Goal: Information Seeking & Learning: Find contact information

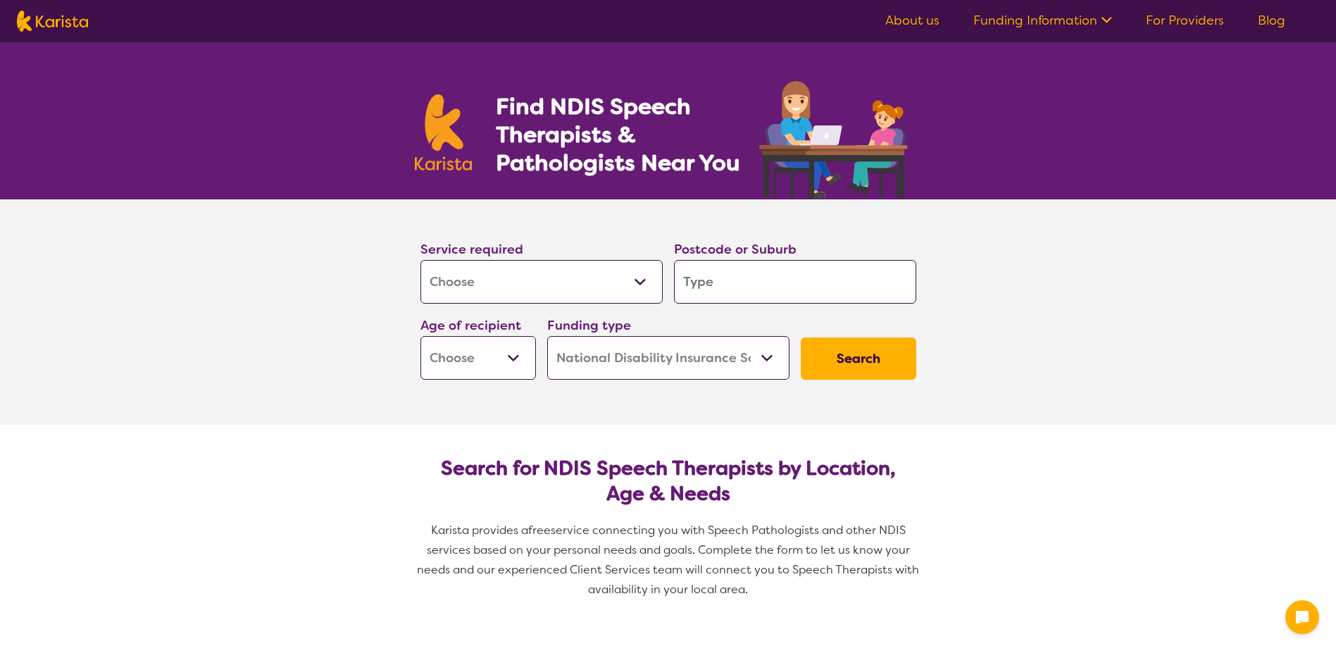
select select "[MEDICAL_DATA]"
select select "NDIS"
select select "[MEDICAL_DATA]"
select select "NDIS"
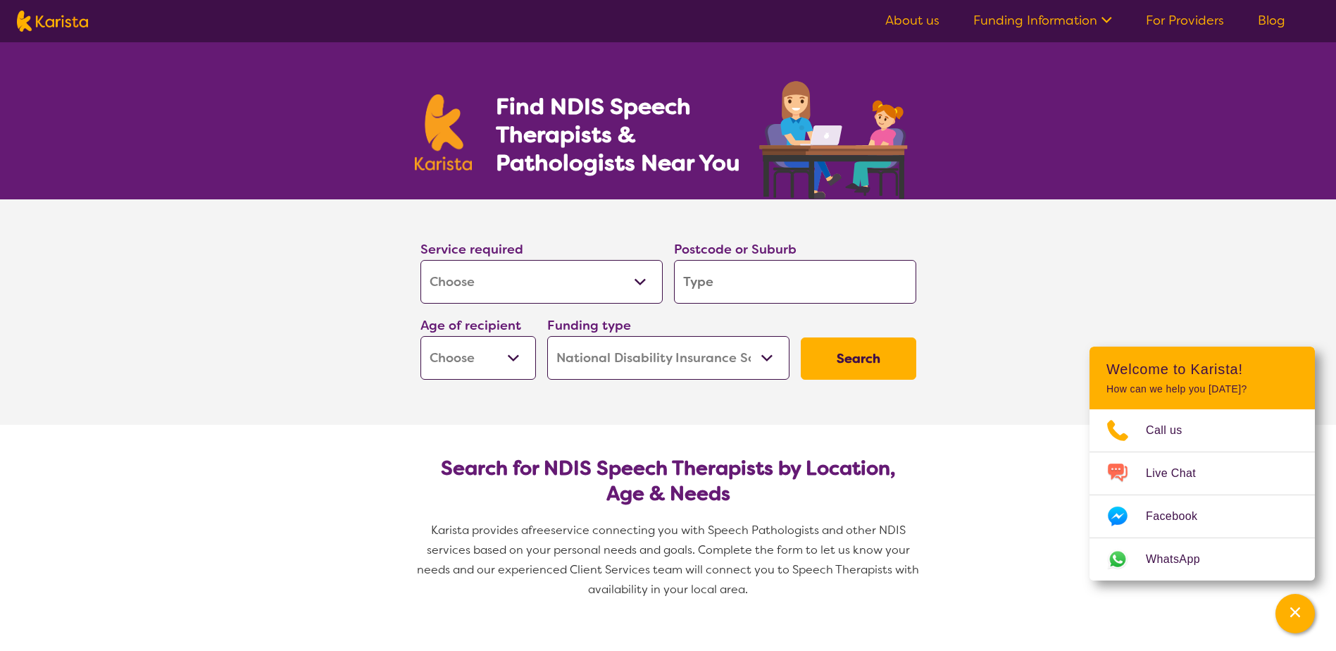
click at [692, 289] on input "search" at bounding box center [795, 282] width 242 height 44
type input "E"
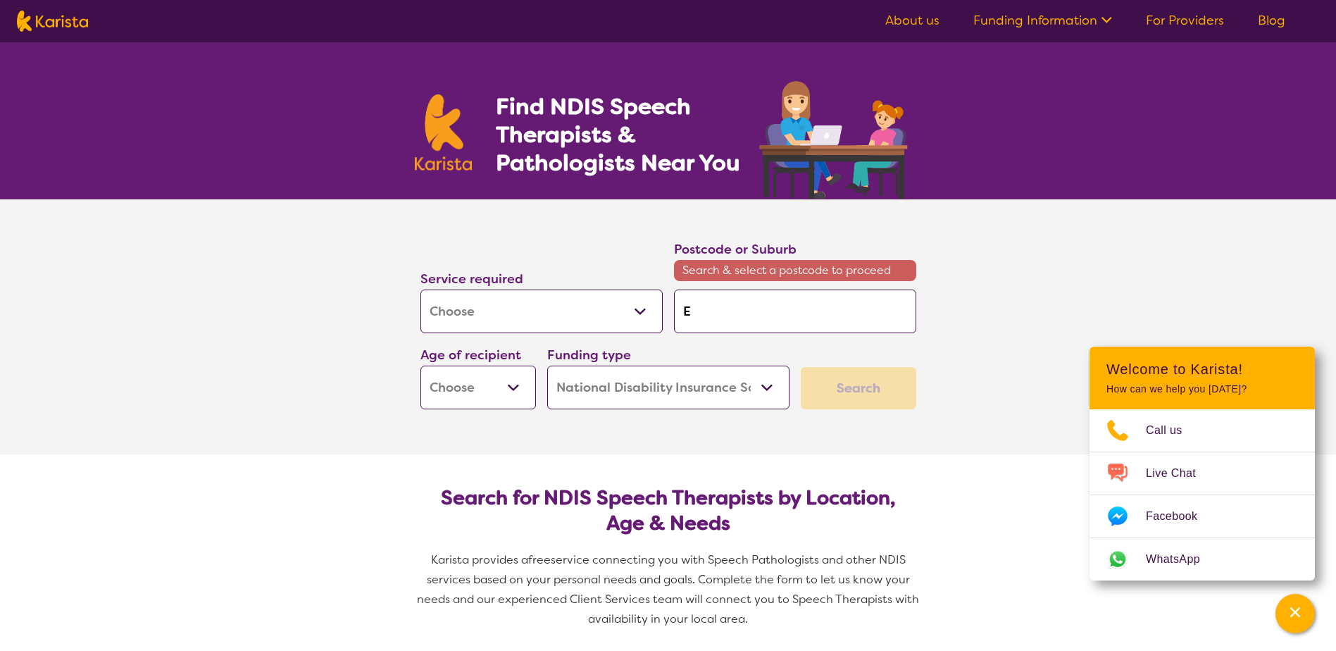
type input "El"
type input "[PERSON_NAME]"
type input "Eliz"
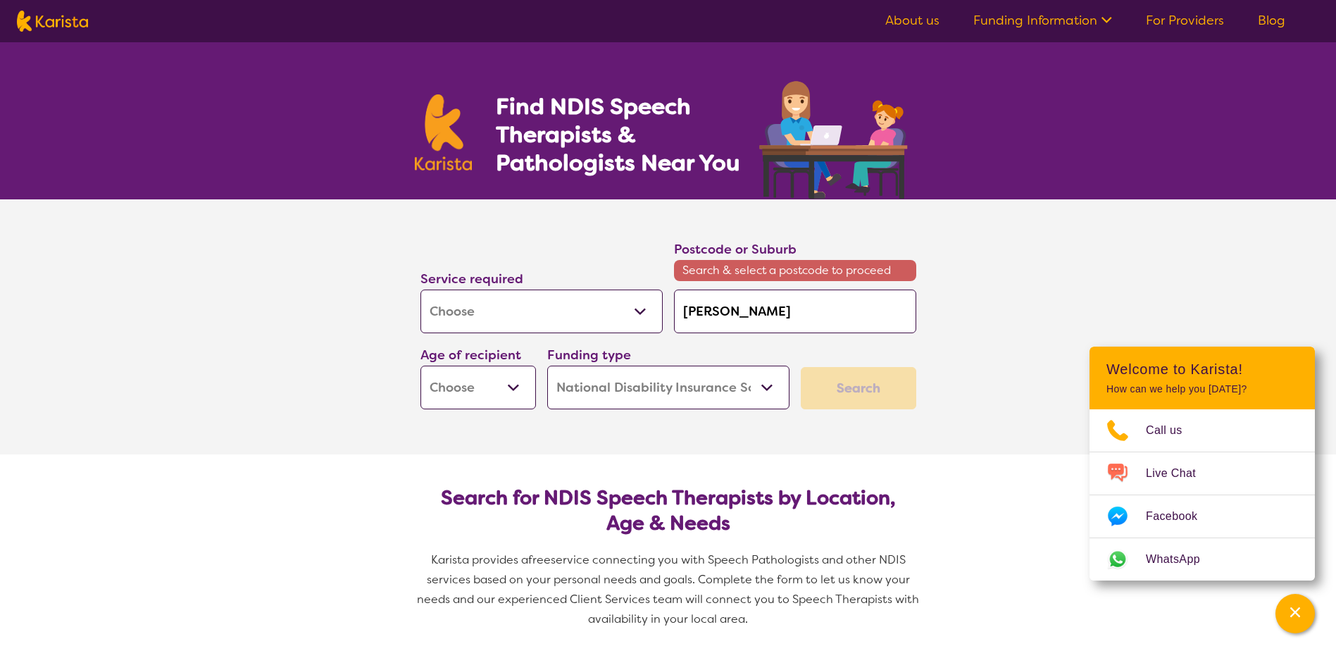
type input "Eliz"
type input "[PERSON_NAME]"
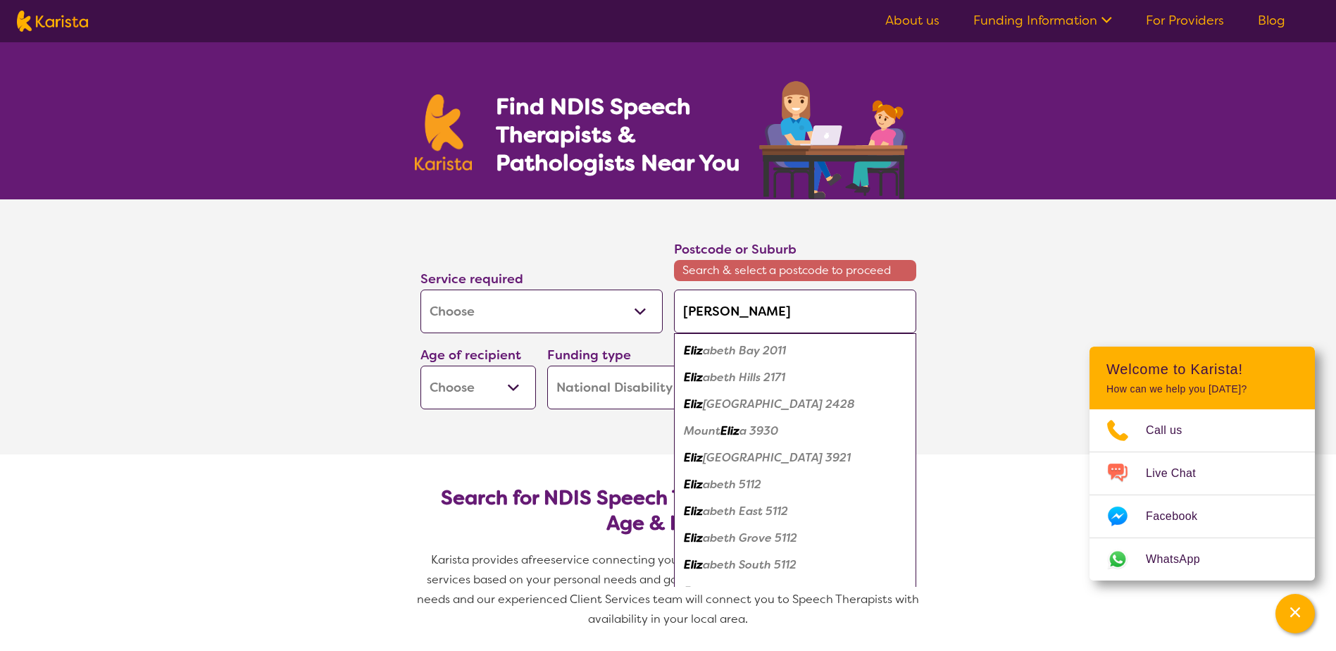
type input "Elizab"
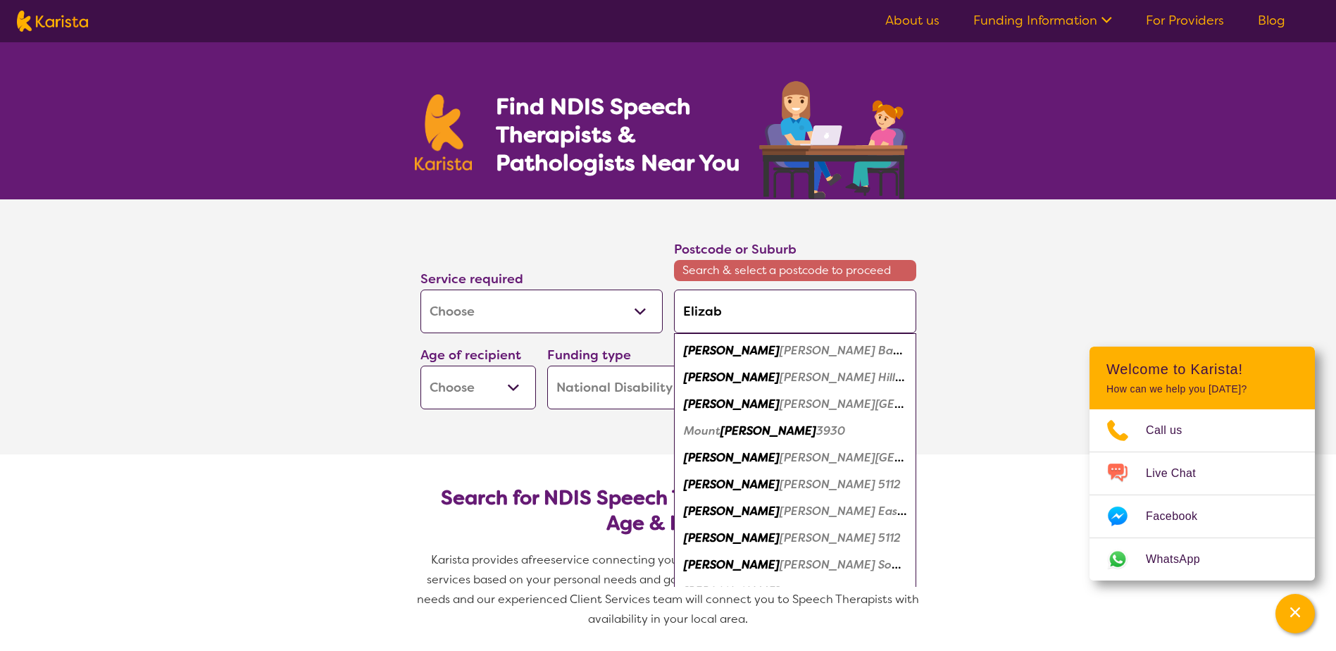
type input "[PERSON_NAME]"
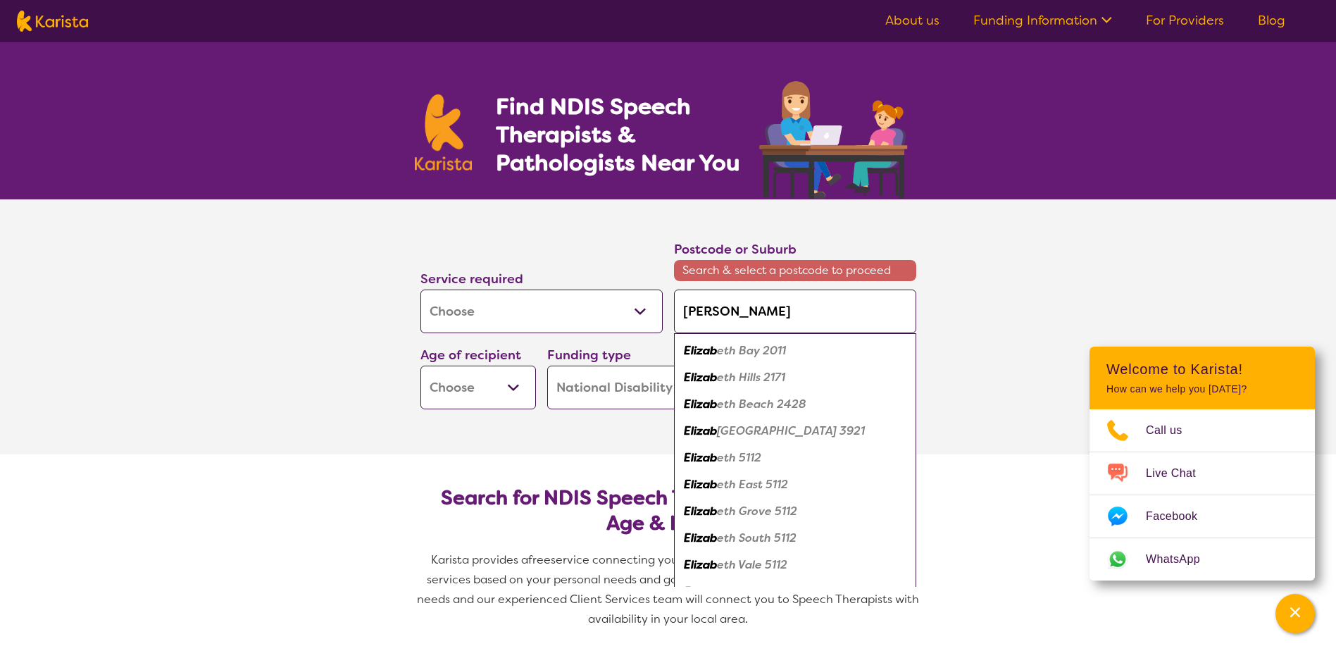
type input "[PERSON_NAME]"
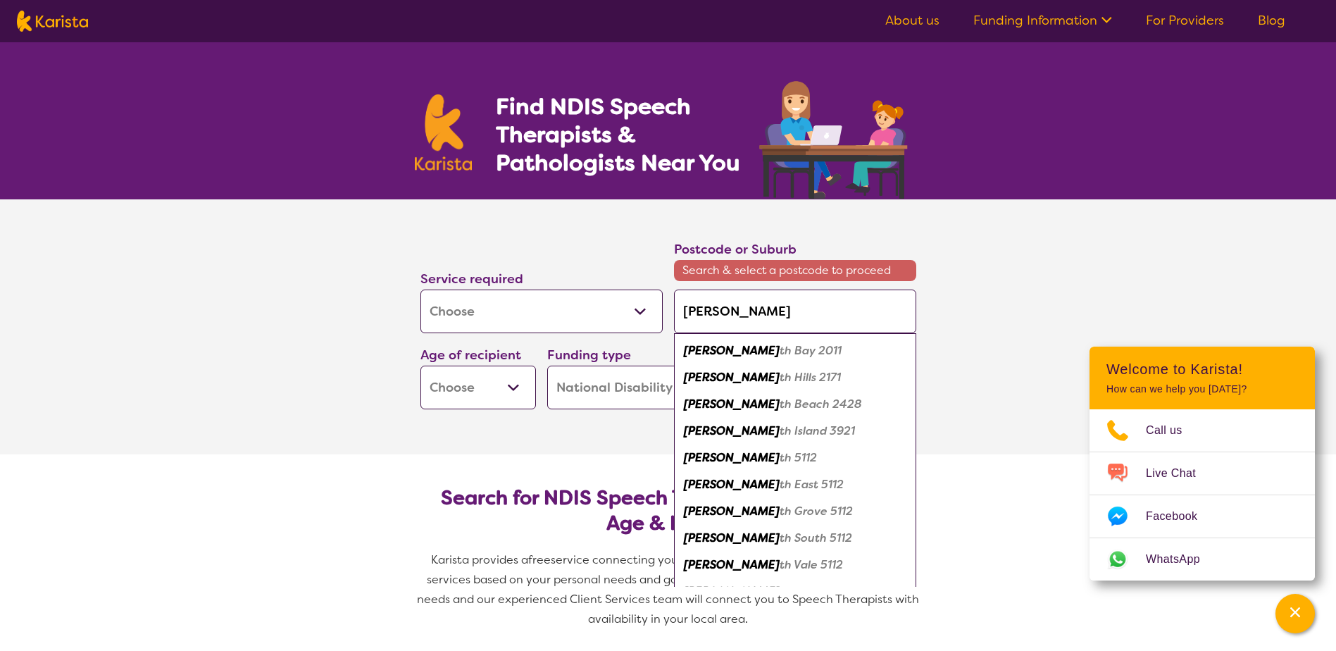
type input "[PERSON_NAME]"
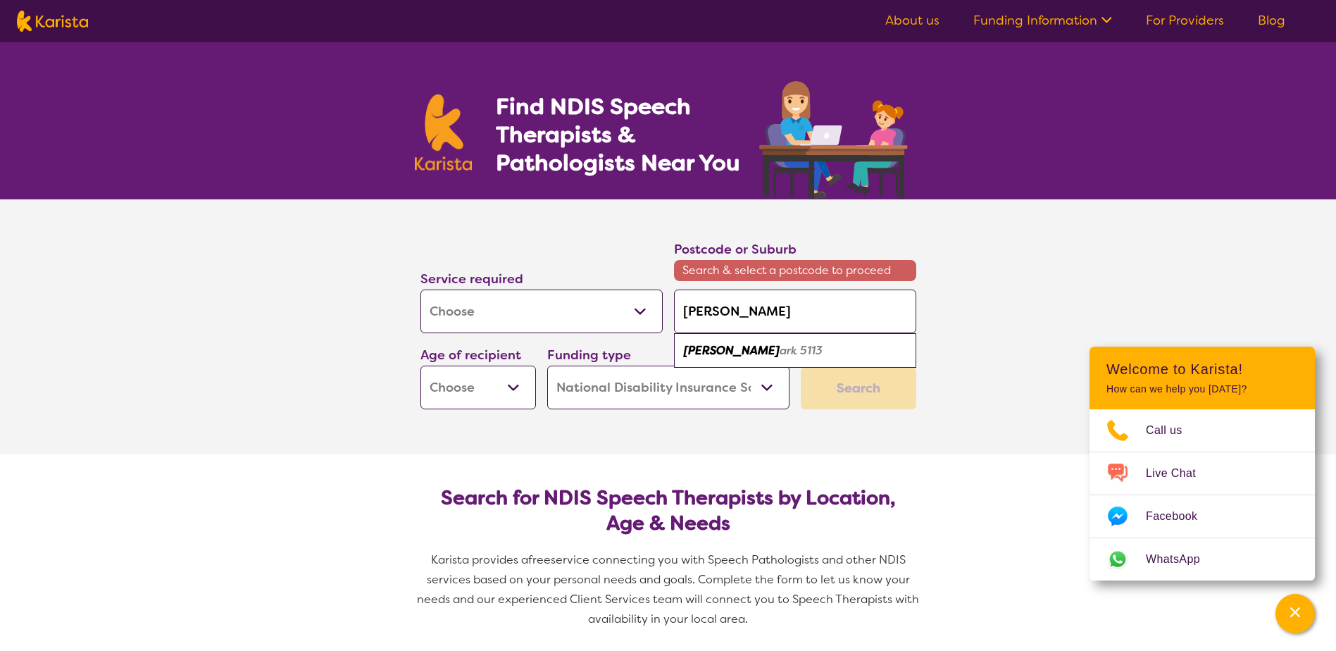
type input "[PERSON_NAME]"
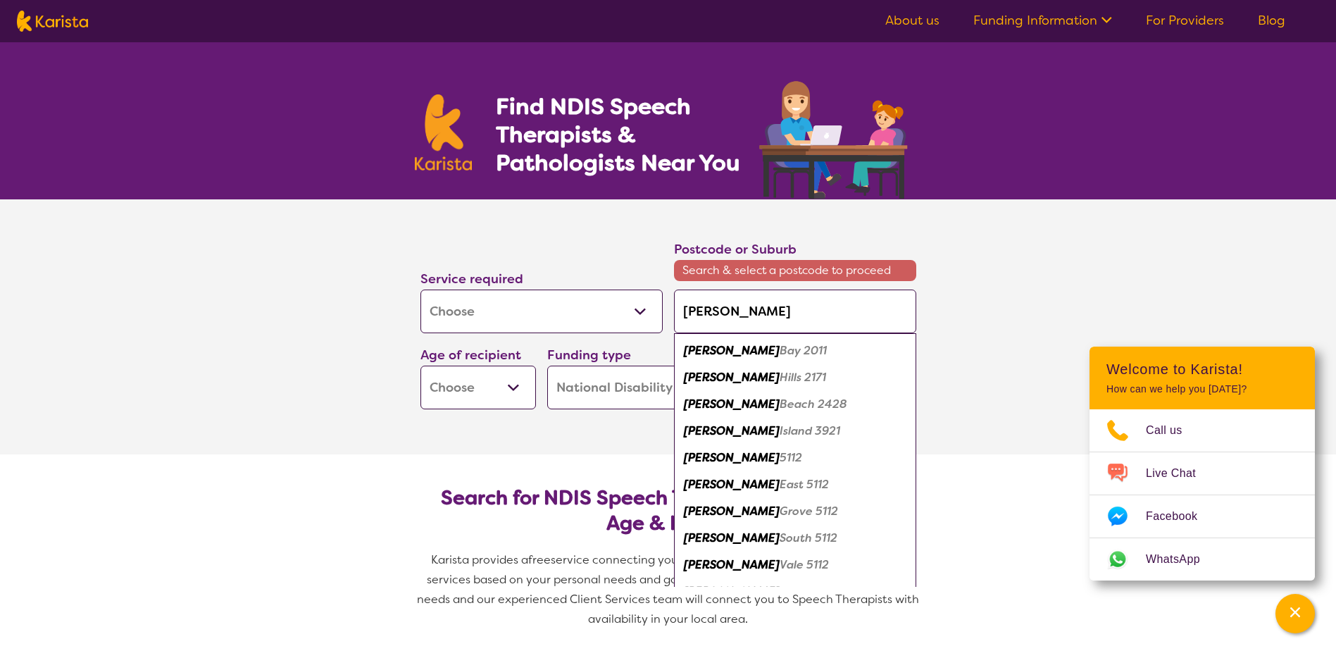
click at [704, 463] on em "[PERSON_NAME]" at bounding box center [732, 457] width 96 height 15
type input "5112"
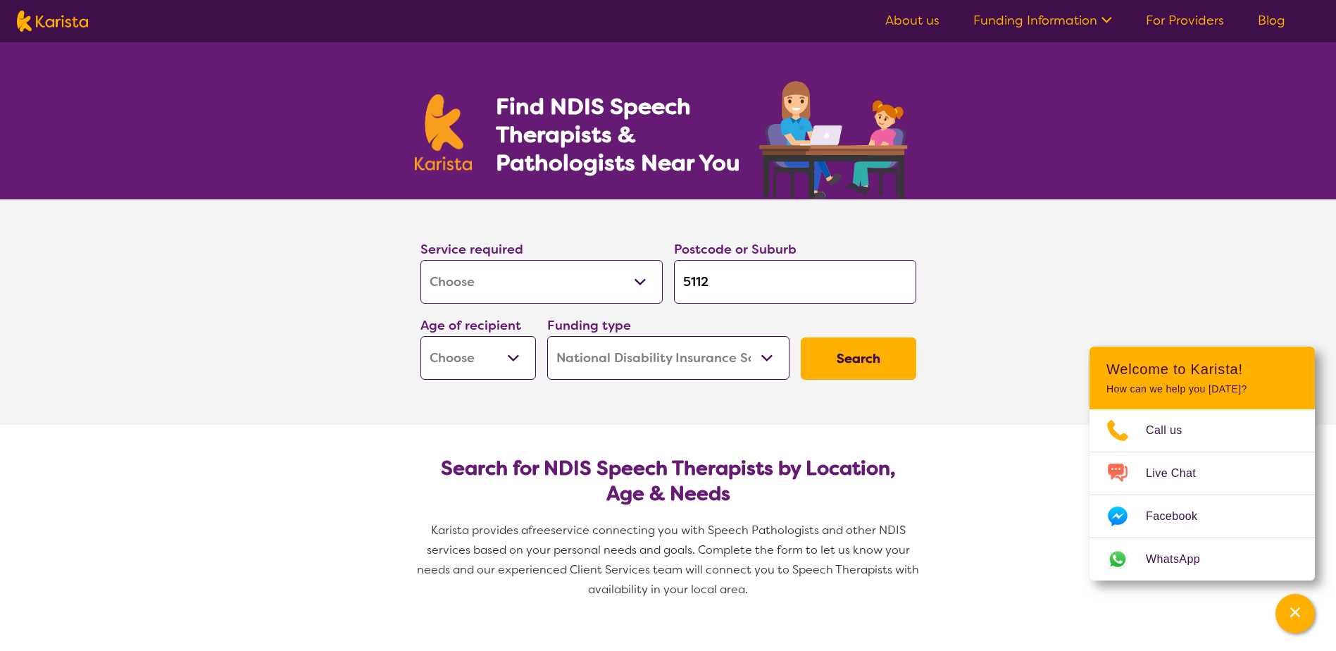
click at [843, 357] on button "Search" at bounding box center [858, 358] width 115 height 42
click at [517, 360] on select "Early Childhood - 0 to 9 Child - 10 to 11 Adolescent - 12 to 17 Adult - 18 to 6…" at bounding box center [477, 358] width 115 height 44
select select "AG"
click at [420, 336] on select "Early Childhood - 0 to 9 Child - 10 to 11 Adolescent - 12 to 17 Adult - 18 to 6…" at bounding box center [477, 358] width 115 height 44
select select "AG"
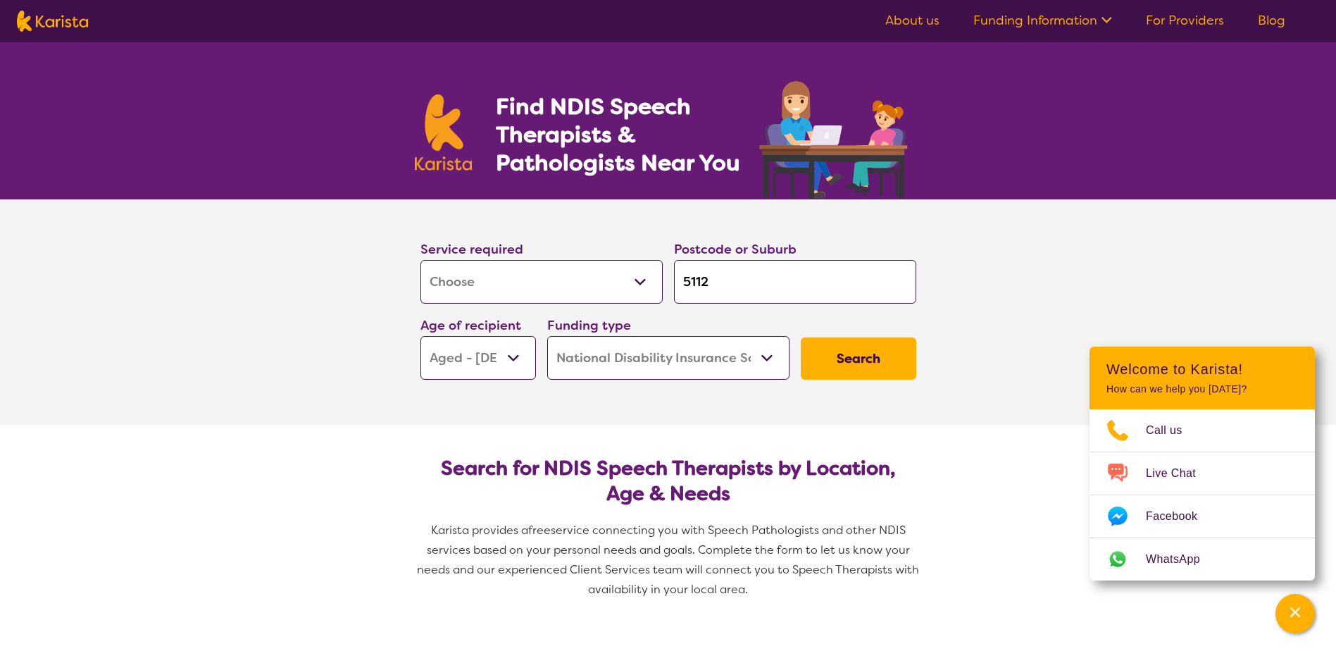
click at [854, 358] on button "Search" at bounding box center [858, 358] width 115 height 42
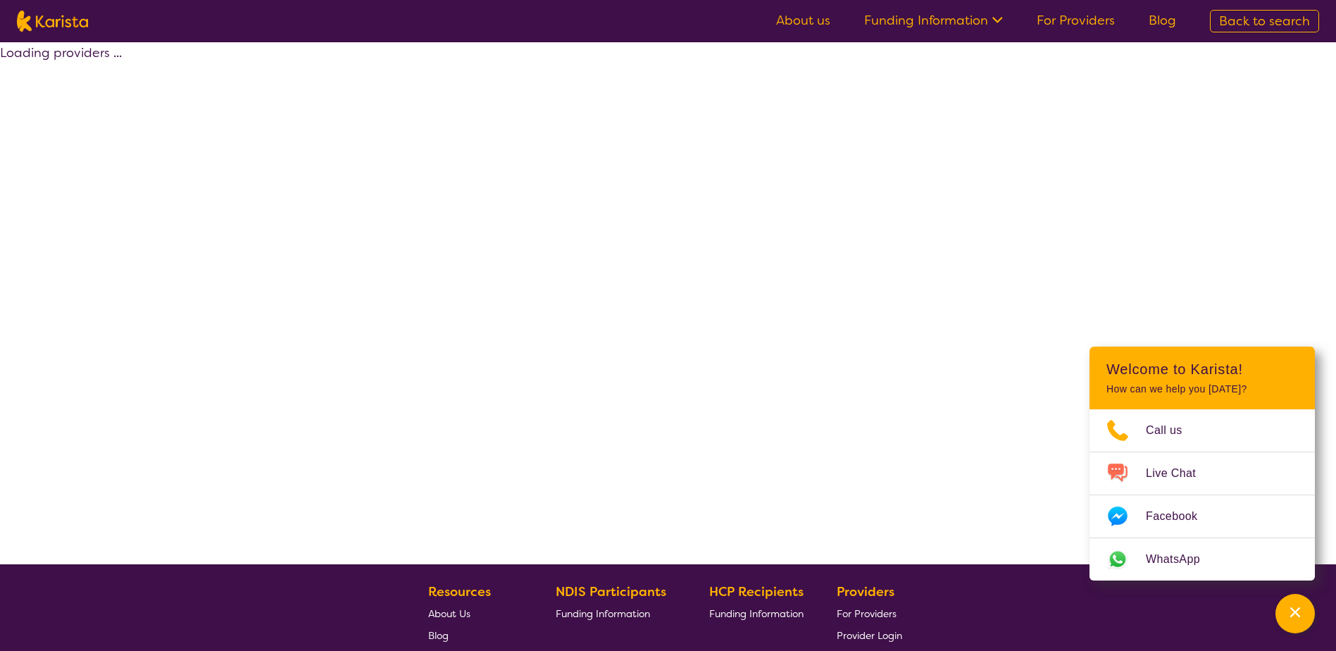
select select "by_score"
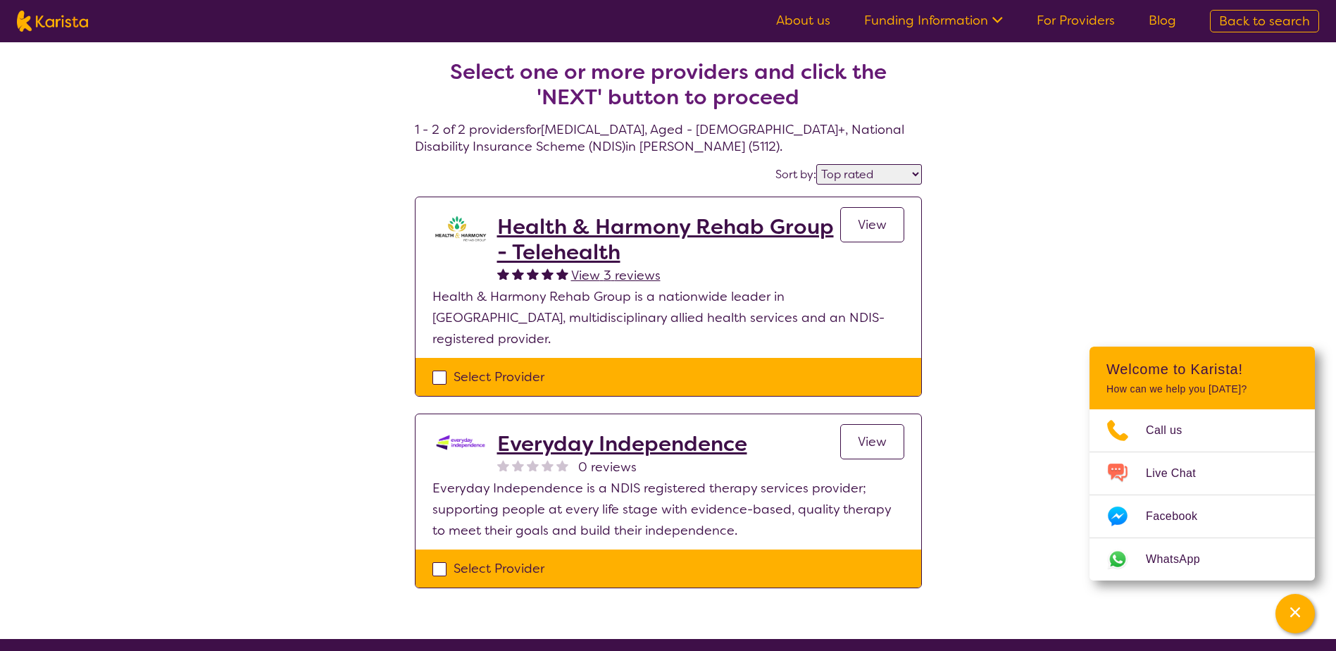
click at [519, 233] on h2 "Health & Harmony Rehab Group - Telehealth" at bounding box center [668, 239] width 343 height 51
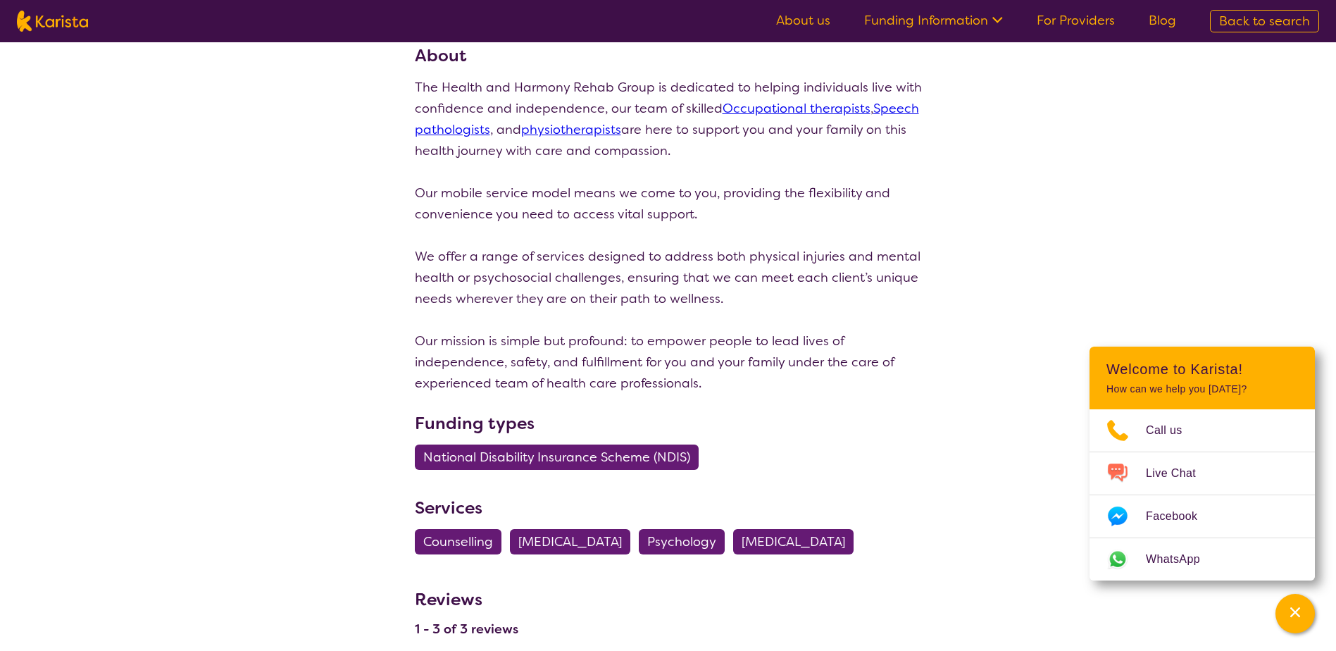
scroll to position [217, 0]
